Goal: Information Seeking & Learning: Understand process/instructions

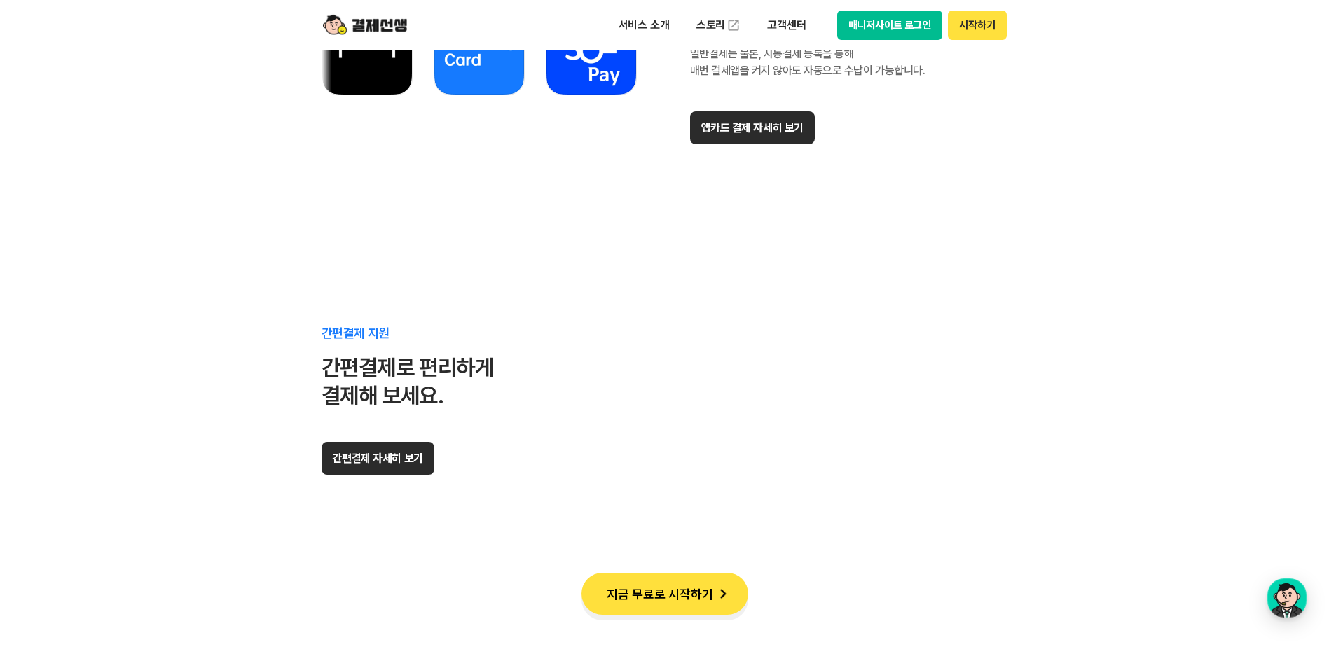
scroll to position [8684, 0]
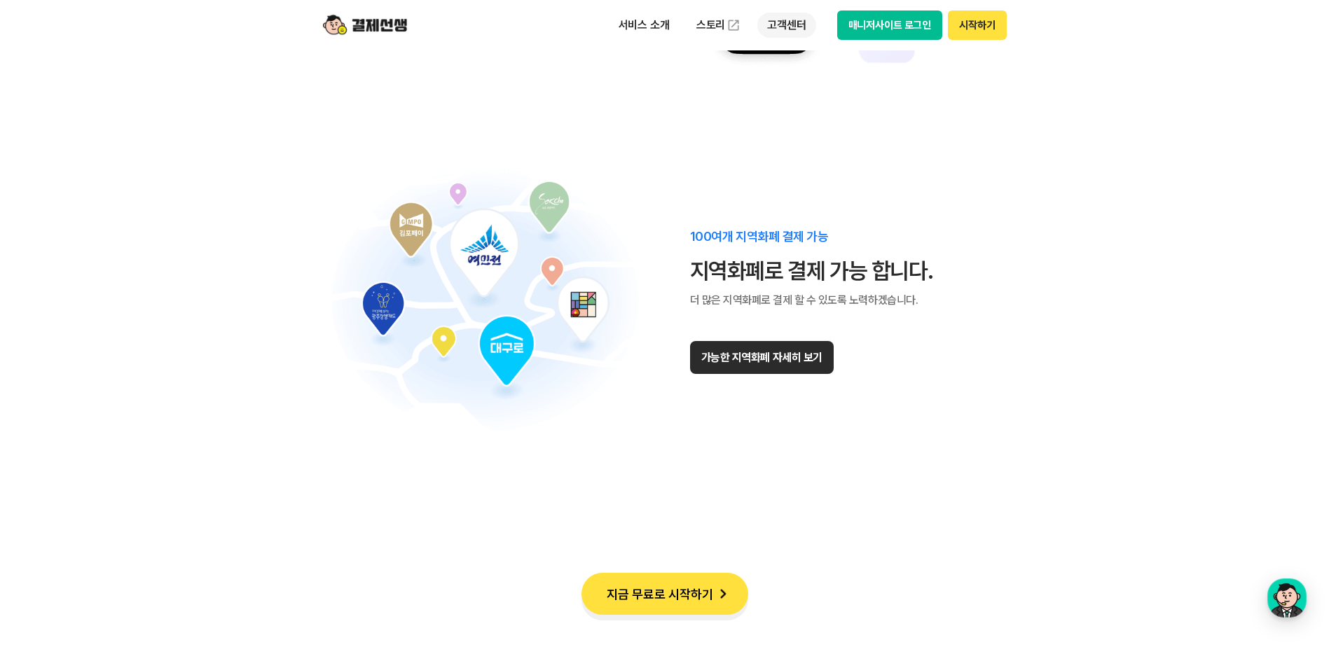
click at [785, 24] on p "고객센터" at bounding box center [786, 25] width 58 height 25
click at [799, 82] on link "자주 묻는 질문" at bounding box center [816, 83] width 118 height 28
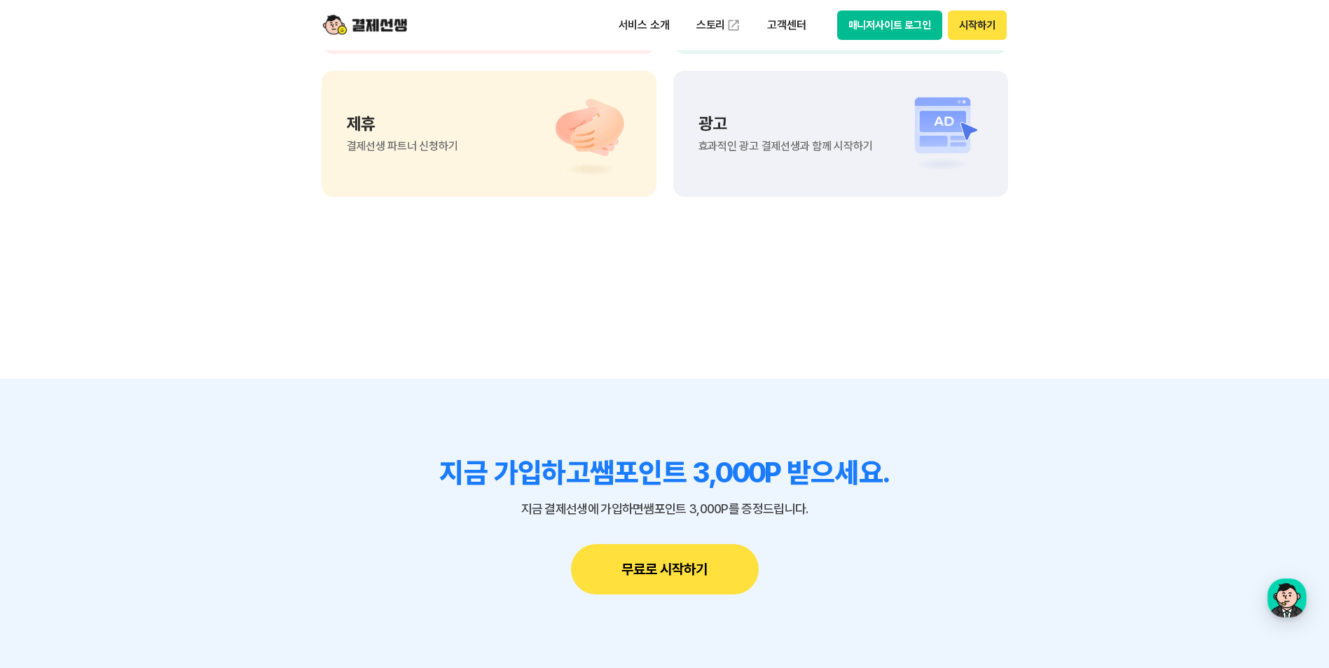
scroll to position [1051, 0]
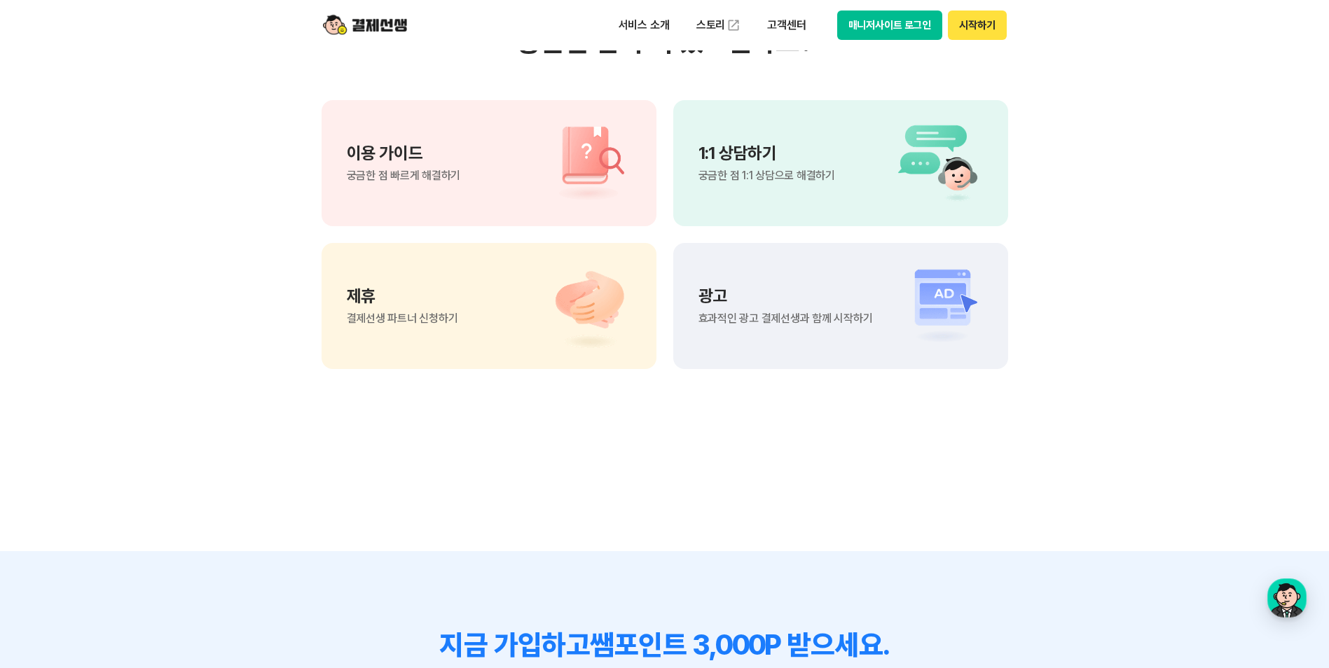
click at [798, 164] on div "1:1 상담하기 궁금한 점 1:1 상담으로 해결하기" at bounding box center [766, 163] width 137 height 36
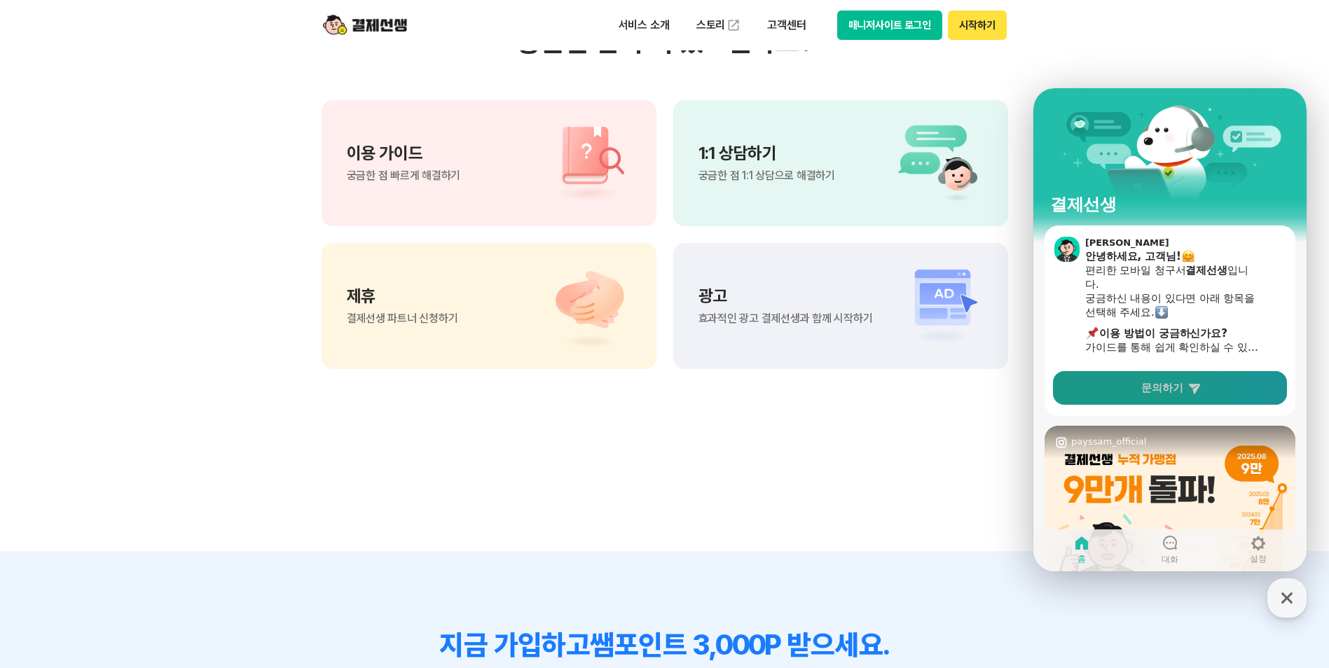
click at [1180, 376] on link "문의하기" at bounding box center [1170, 388] width 234 height 34
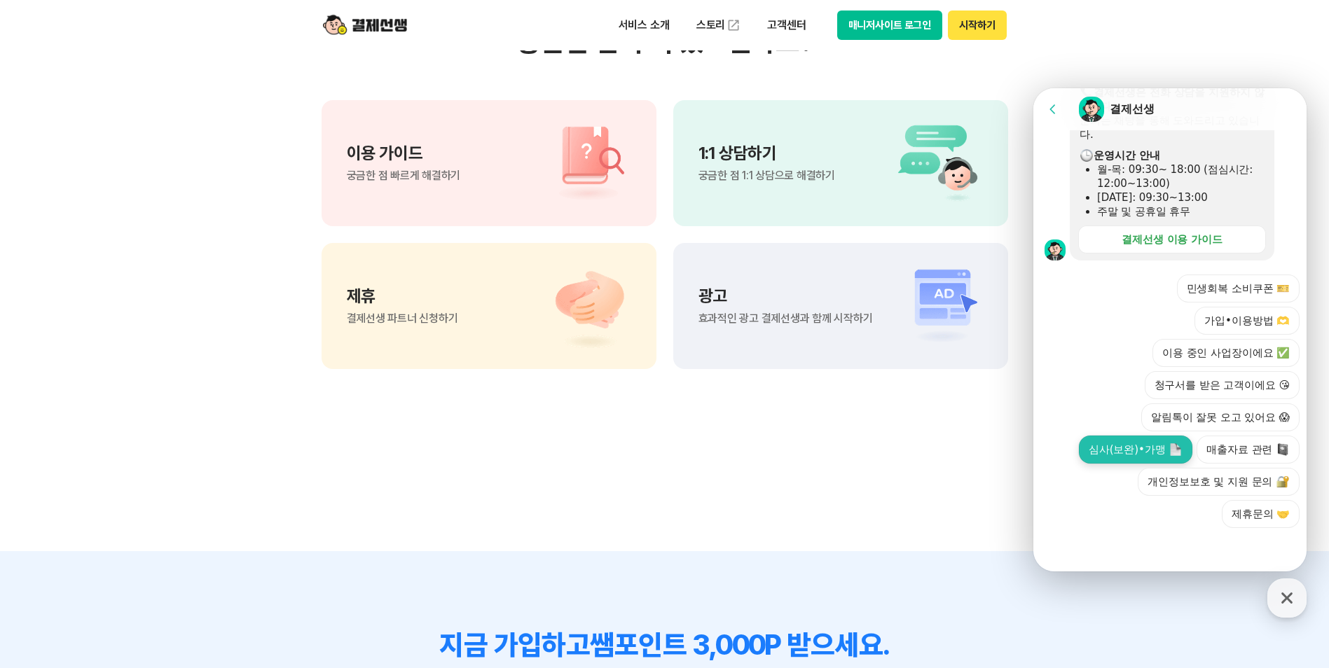
scroll to position [1471, 0]
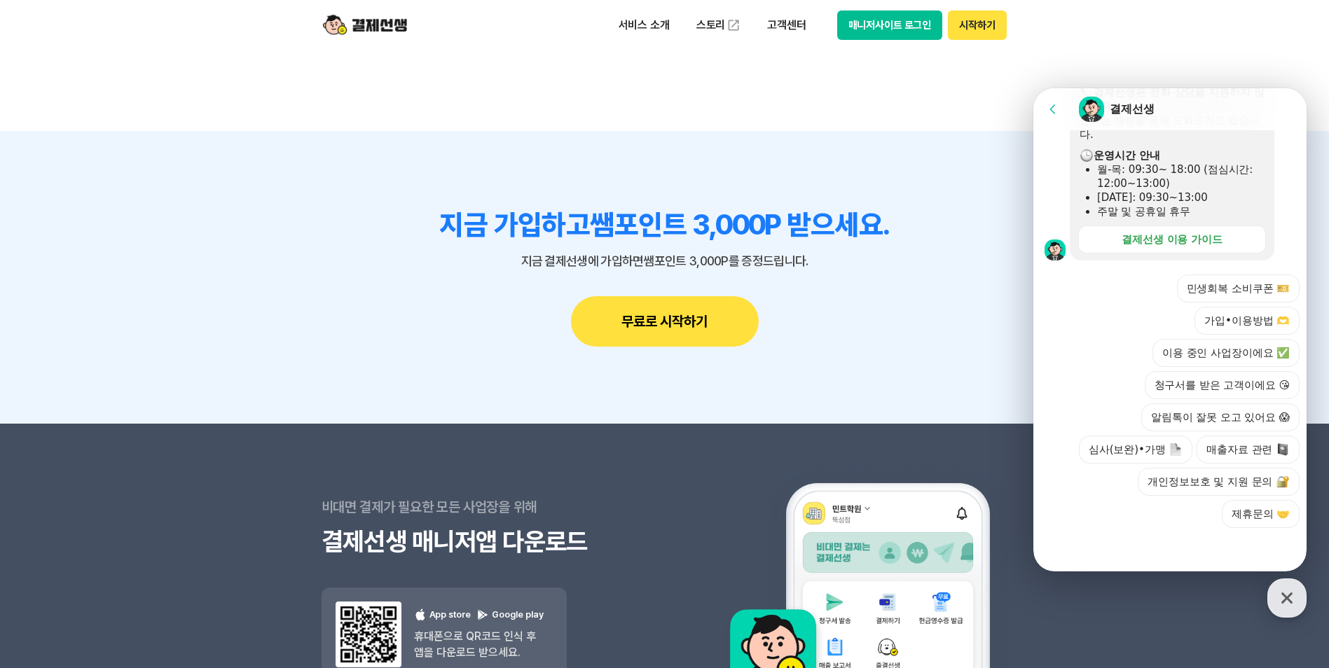
click at [1151, 542] on div at bounding box center [1171, 547] width 277 height 38
click at [1194, 355] on button "이용 중인 사업장이에요 ✅" at bounding box center [1225, 353] width 147 height 28
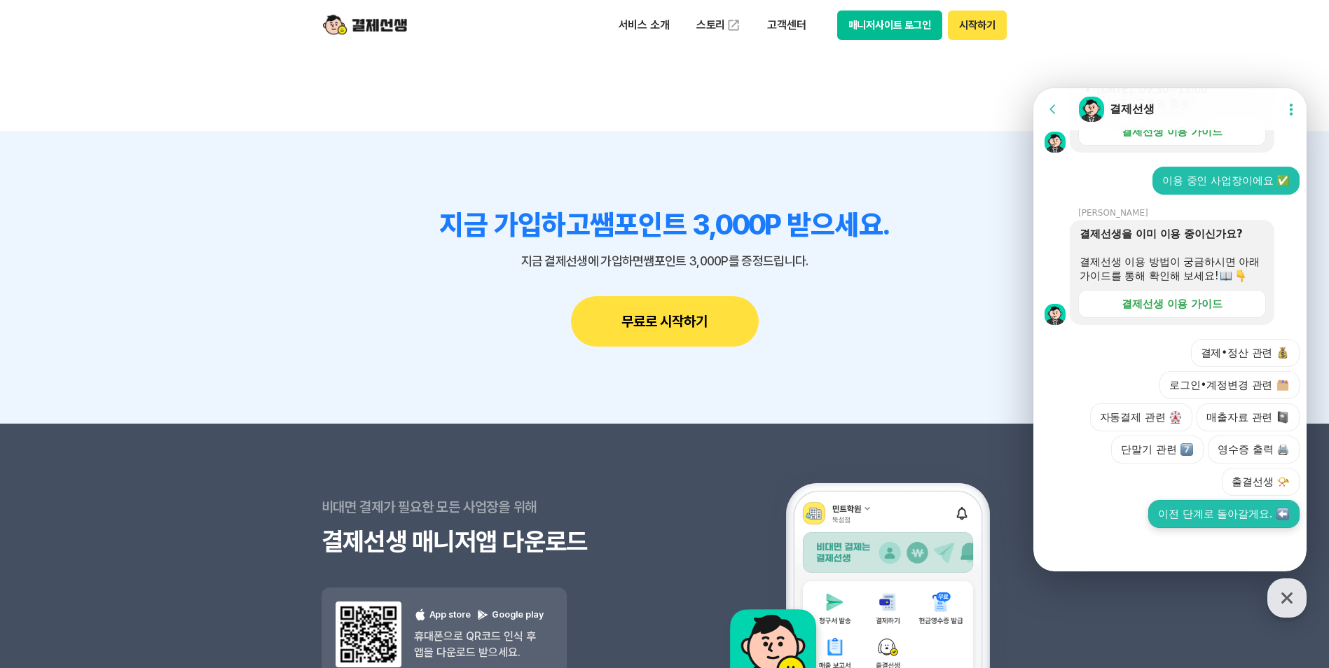
scroll to position [545, 0]
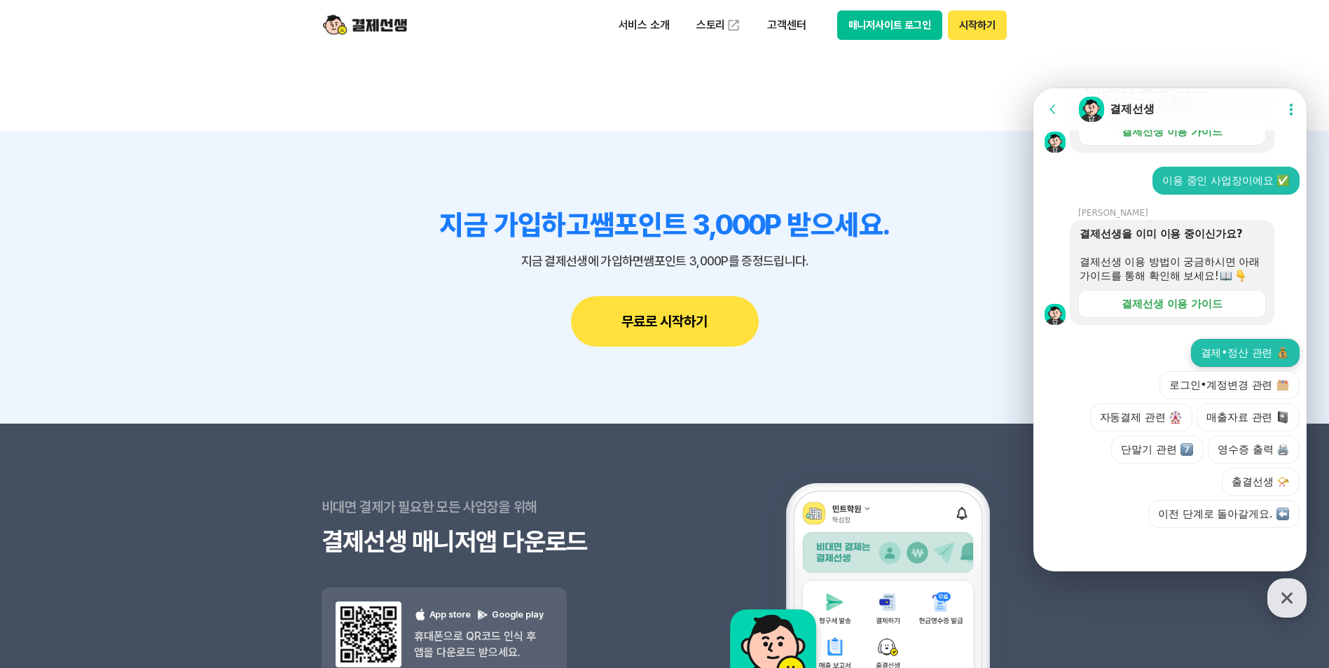
click at [1251, 351] on button "결제•정산 관련" at bounding box center [1245, 353] width 109 height 28
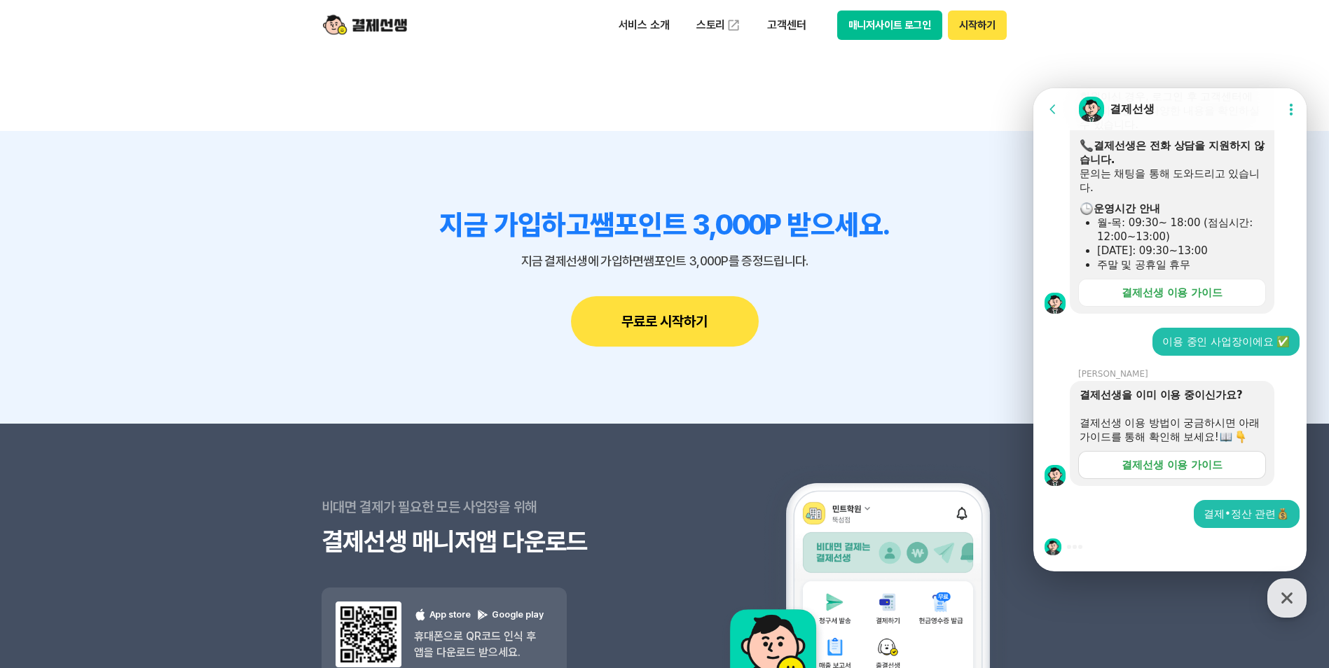
click at [1192, 466] on div "결제선생 이용 가이드" at bounding box center [1171, 465] width 101 height 14
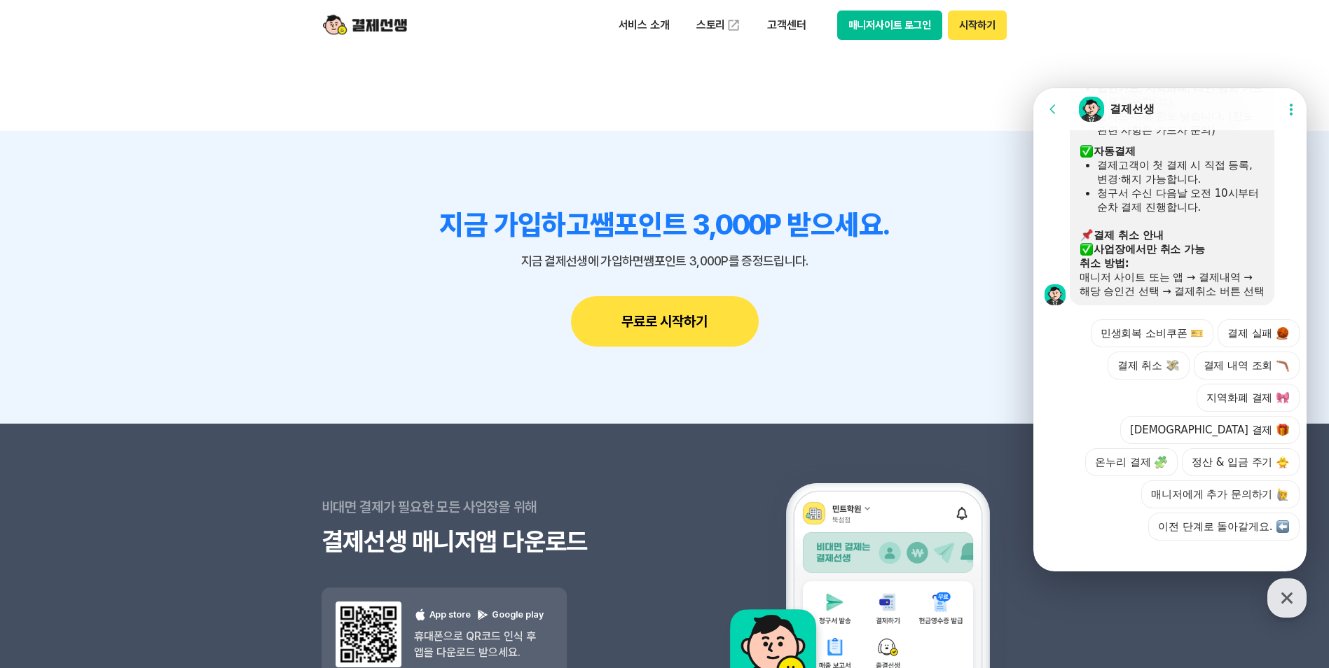
scroll to position [1025, 0]
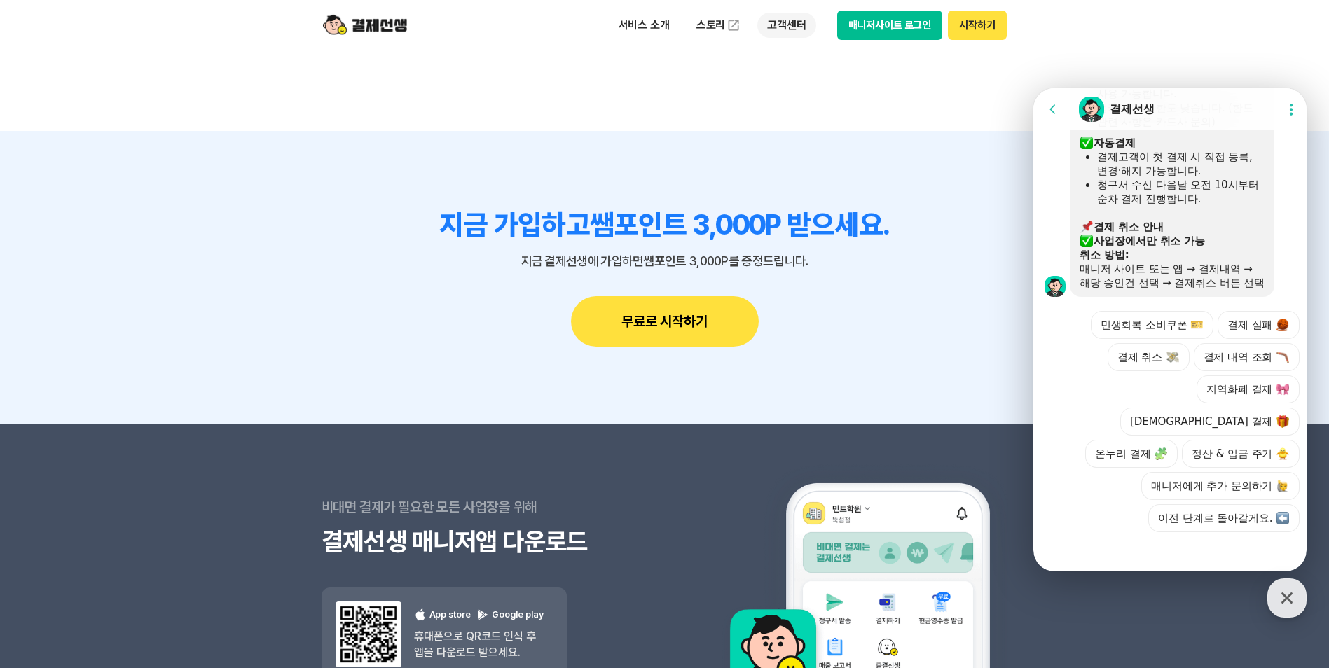
click at [789, 17] on p "고객센터" at bounding box center [786, 25] width 58 height 25
click at [791, 110] on link "이용 가이드" at bounding box center [816, 112] width 118 height 31
click at [867, 25] on button "매니저사이트 로그인" at bounding box center [890, 25] width 106 height 29
